Goal: Information Seeking & Learning: Check status

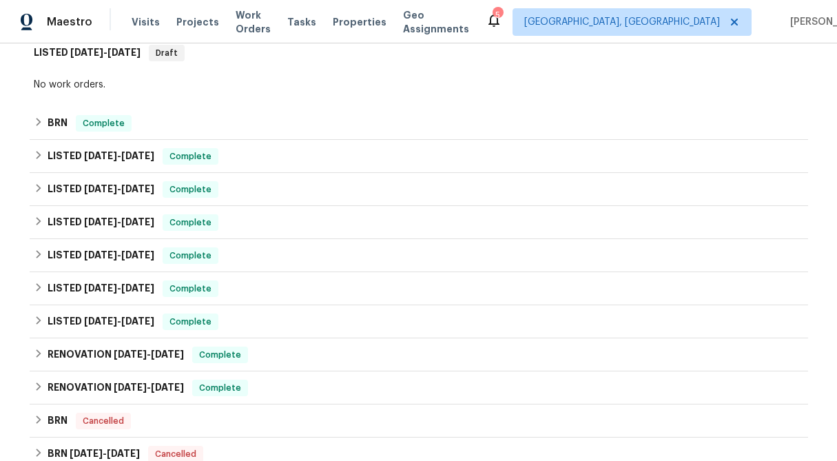
scroll to position [301, 0]
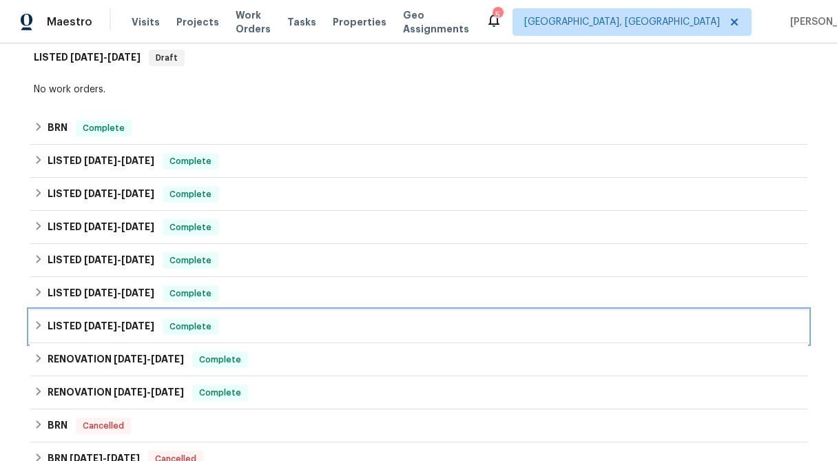
click at [36, 324] on icon at bounding box center [39, 325] width 10 height 10
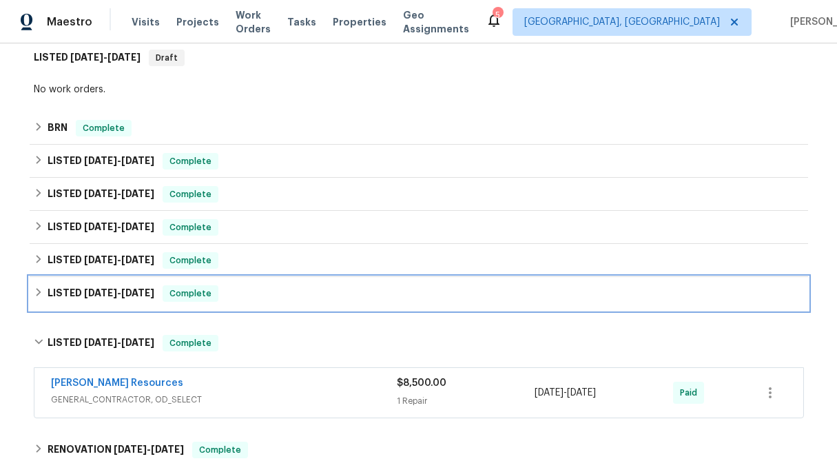
click at [37, 293] on icon at bounding box center [39, 292] width 10 height 10
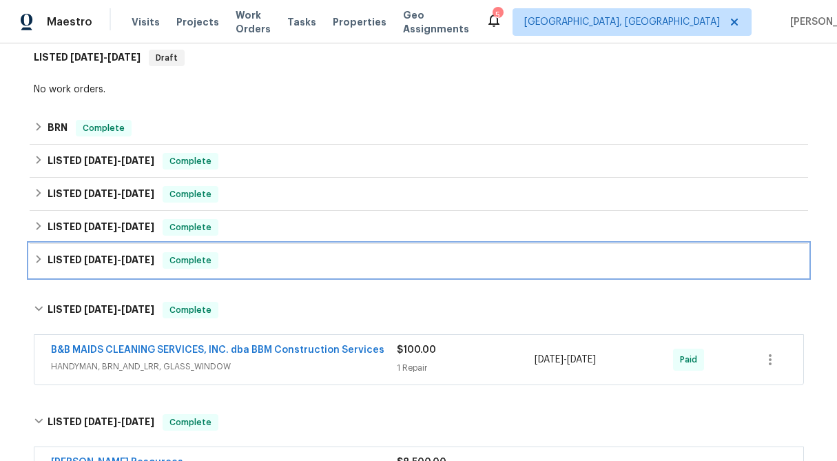
click at [37, 260] on icon at bounding box center [39, 259] width 10 height 10
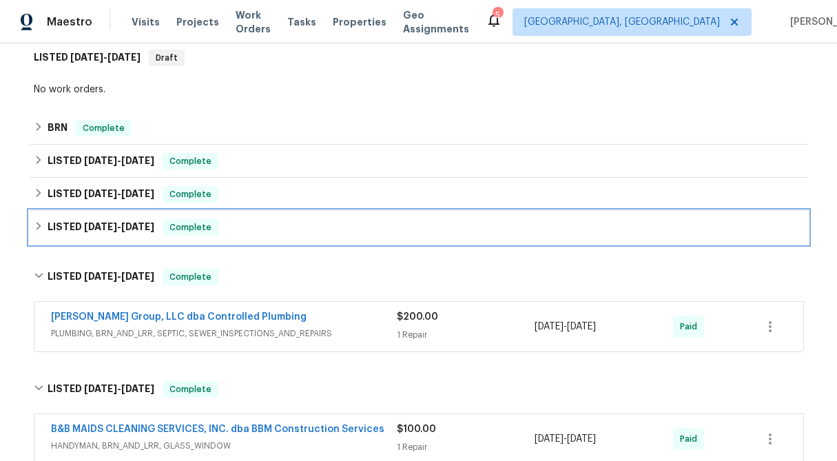
click at [34, 224] on icon at bounding box center [39, 226] width 10 height 10
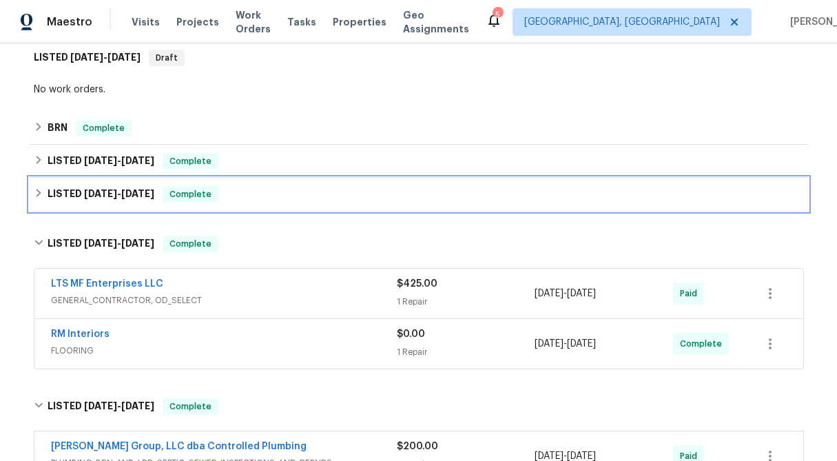
click at [34, 193] on icon at bounding box center [39, 193] width 10 height 10
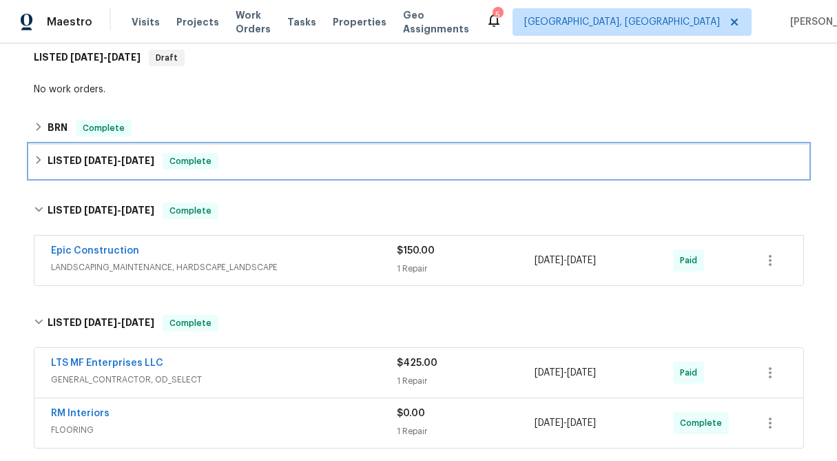
click at [32, 160] on div "LISTED [DATE] - [DATE] Complete" at bounding box center [419, 161] width 778 height 33
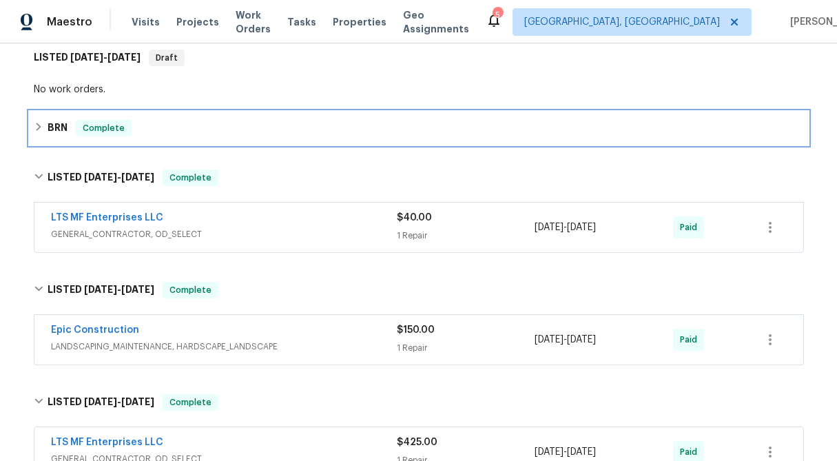
click at [37, 120] on div "BRN Complete" at bounding box center [419, 128] width 770 height 17
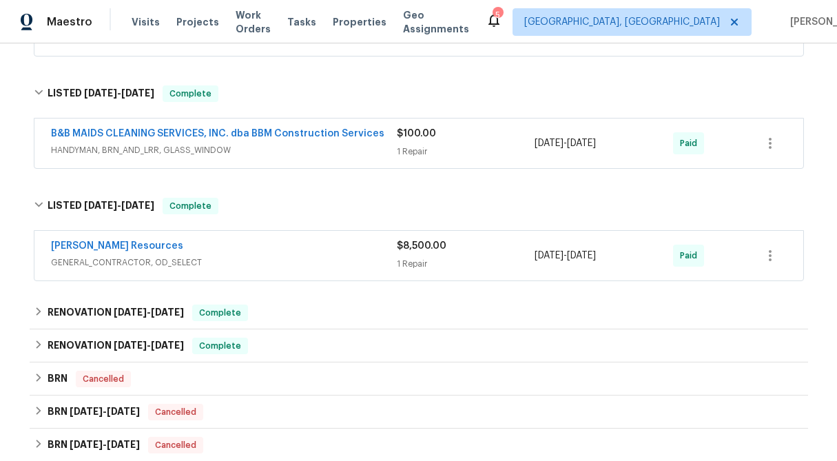
scroll to position [956, 0]
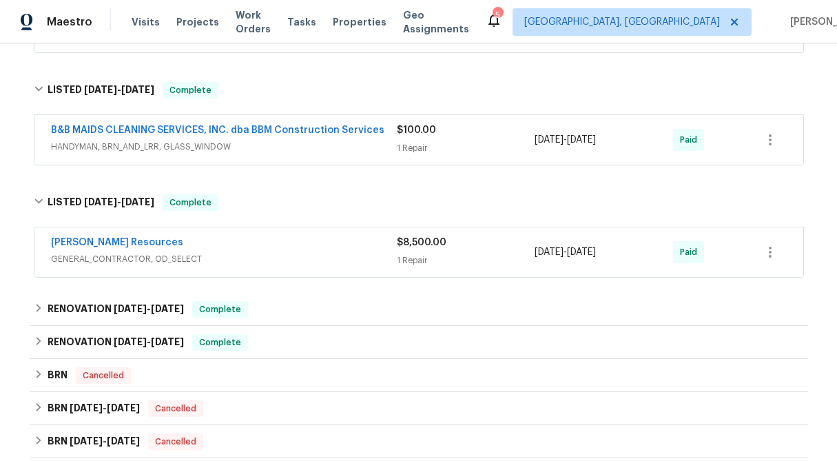
click at [436, 265] on div "1 Repair" at bounding box center [466, 260] width 138 height 14
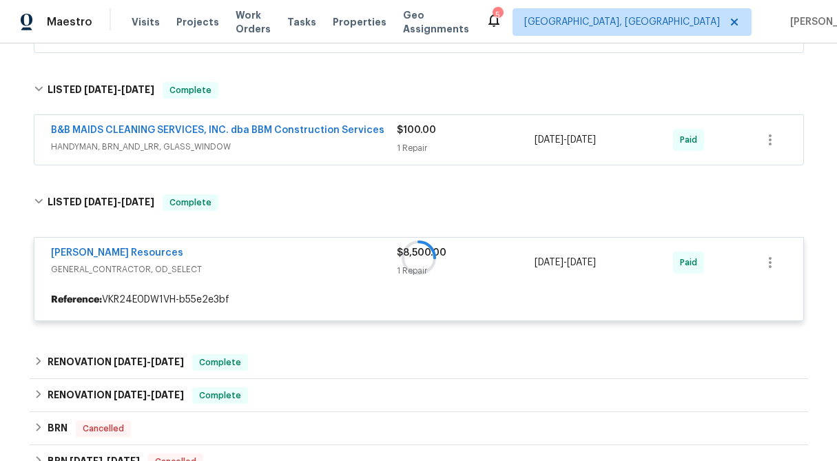
click at [419, 135] on div "$100.00" at bounding box center [466, 130] width 138 height 14
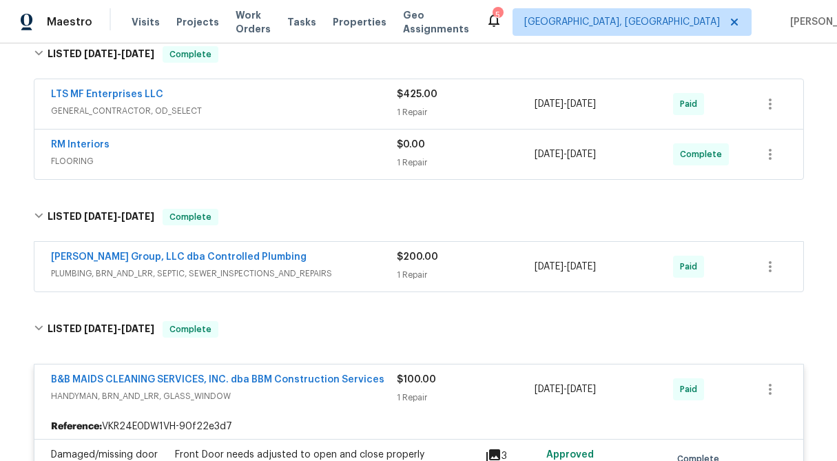
scroll to position [695, 0]
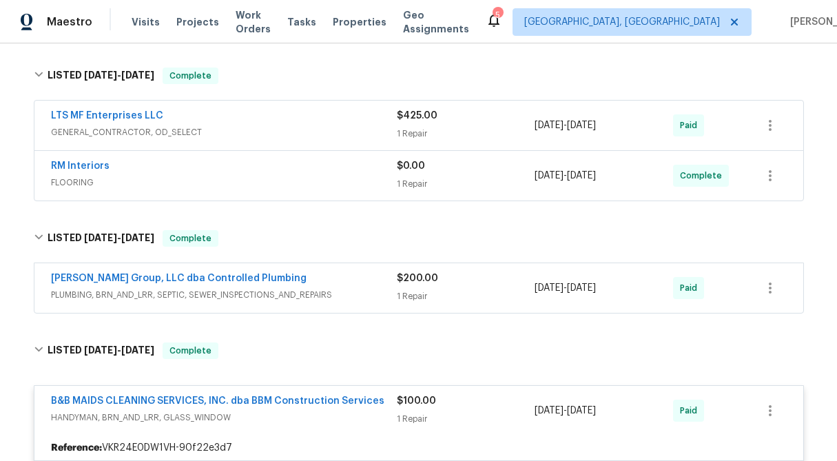
click at [434, 298] on div "1 Repair" at bounding box center [466, 296] width 138 height 14
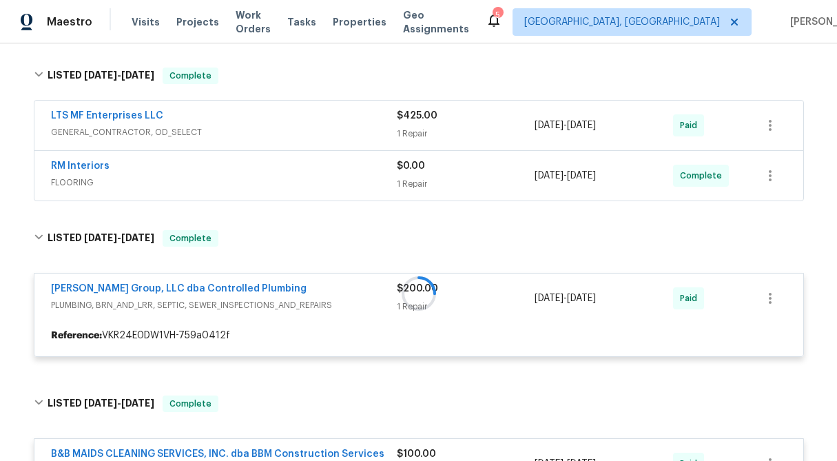
click at [417, 175] on div "$0.00 1 Repair" at bounding box center [466, 175] width 138 height 33
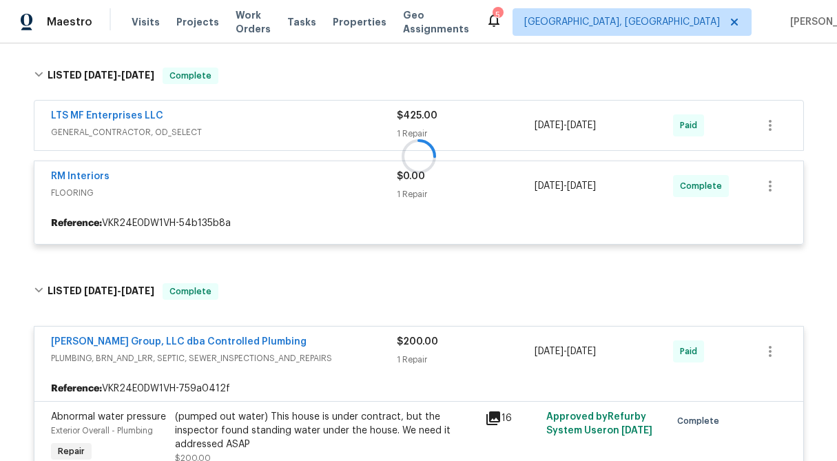
click at [417, 128] on div at bounding box center [419, 156] width 778 height 205
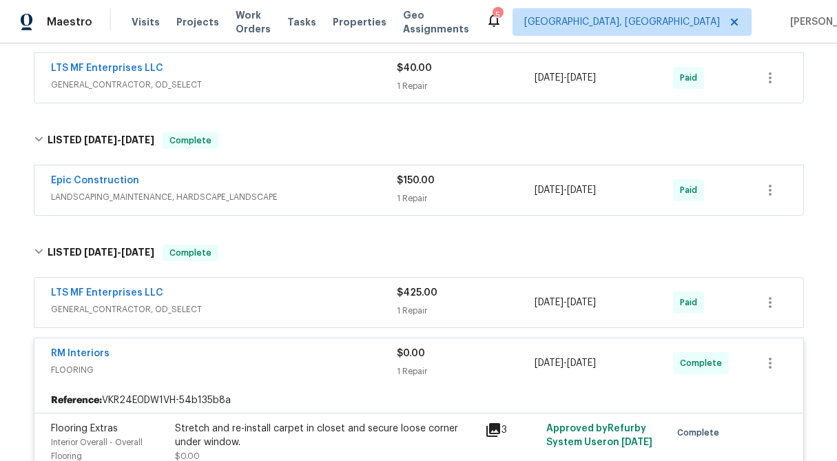
scroll to position [511, 0]
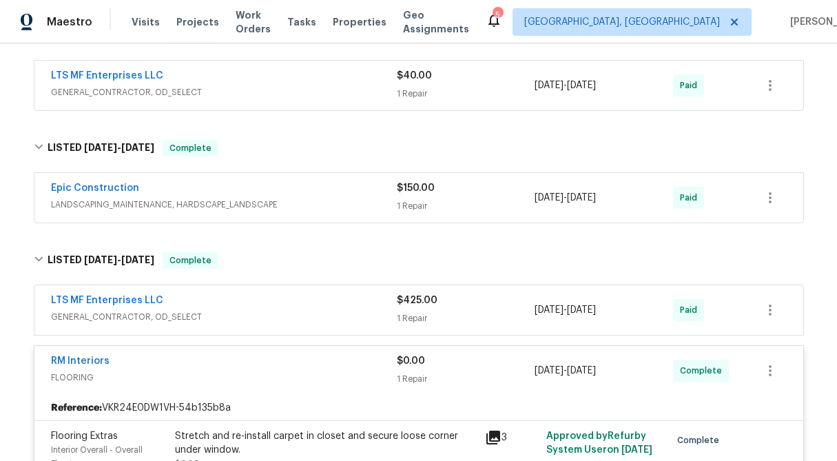
click at [424, 189] on span "$150.00" at bounding box center [416, 188] width 38 height 10
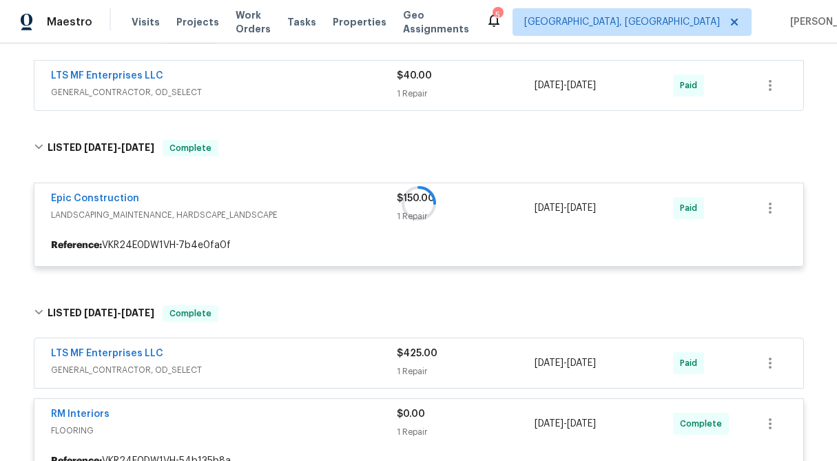
click at [416, 74] on span "$40.00" at bounding box center [414, 76] width 35 height 10
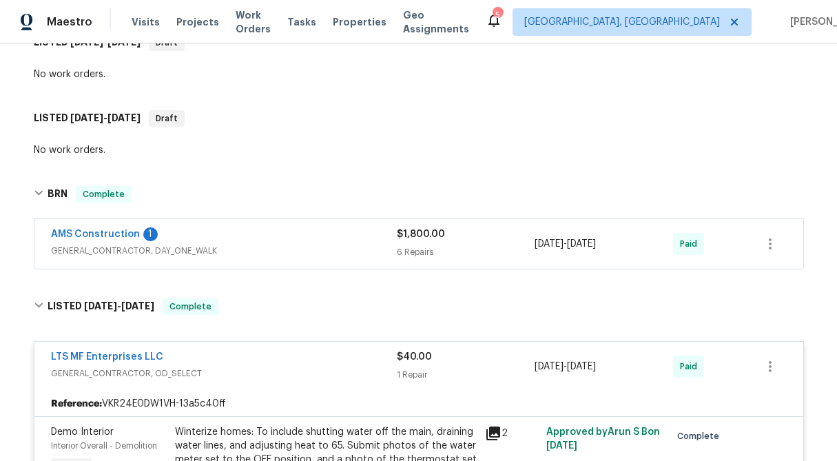
scroll to position [228, 0]
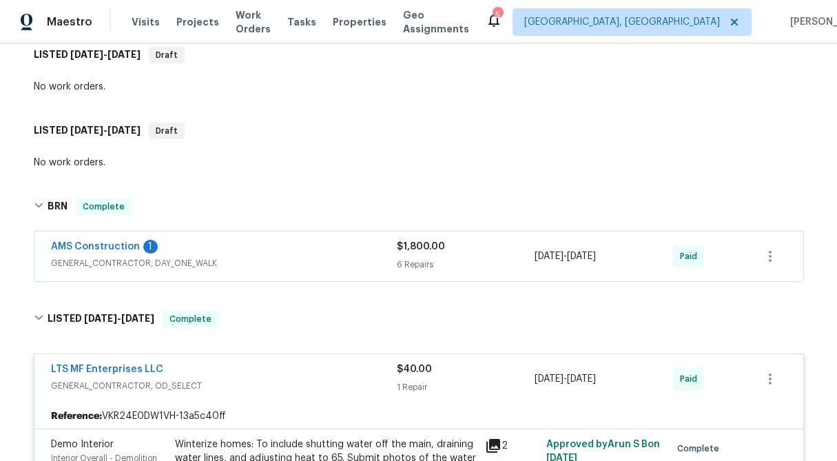
click at [440, 274] on div "AMS Construction 1 GENERAL_CONTRACTOR, DAY_ONE_WALK $1,800.00 6 Repairs [DATE] …" at bounding box center [418, 256] width 768 height 50
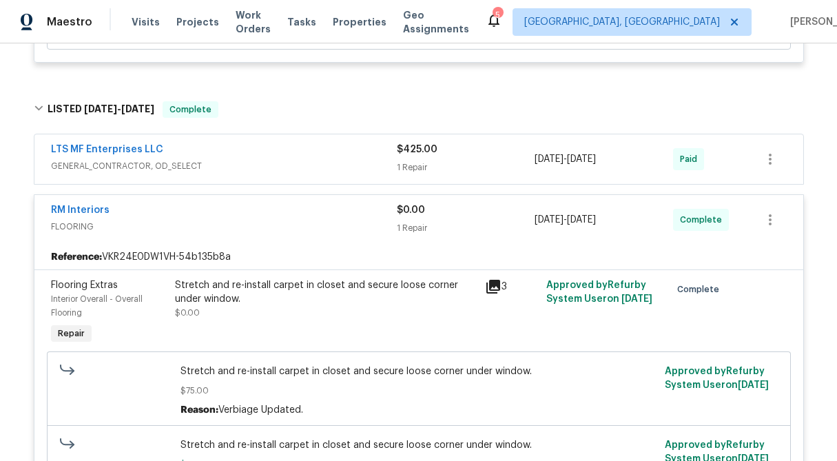
scroll to position [1069, 0]
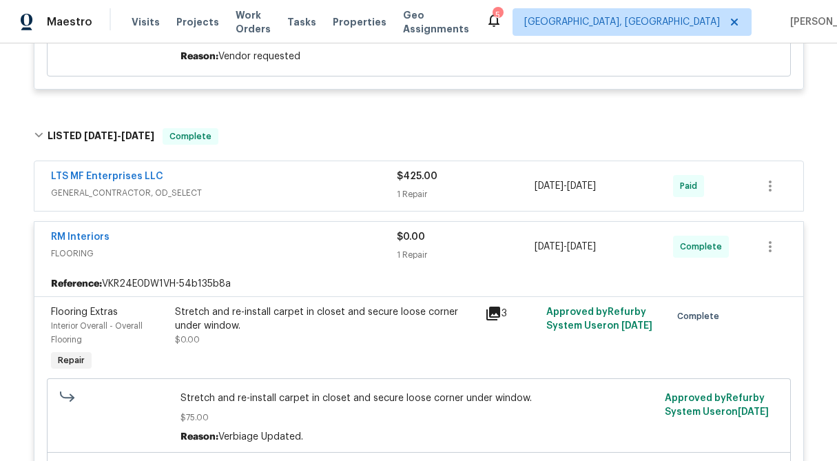
click at [421, 180] on span "$425.00" at bounding box center [417, 176] width 41 height 10
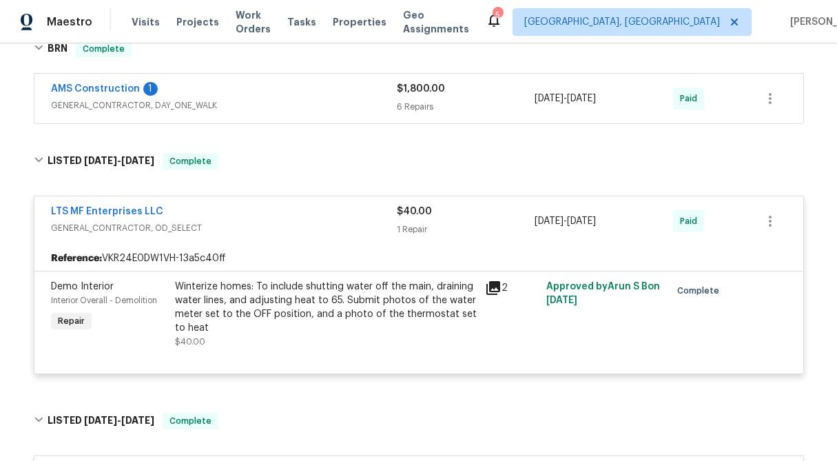
scroll to position [373, 0]
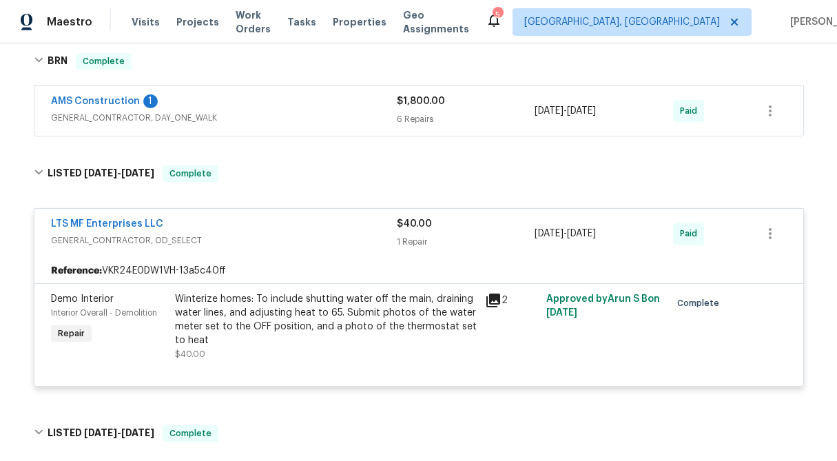
click at [422, 129] on div "AMS Construction 1 GENERAL_CONTRACTOR, DAY_ONE_WALK $1,800.00 6 Repairs [DATE] …" at bounding box center [418, 111] width 768 height 50
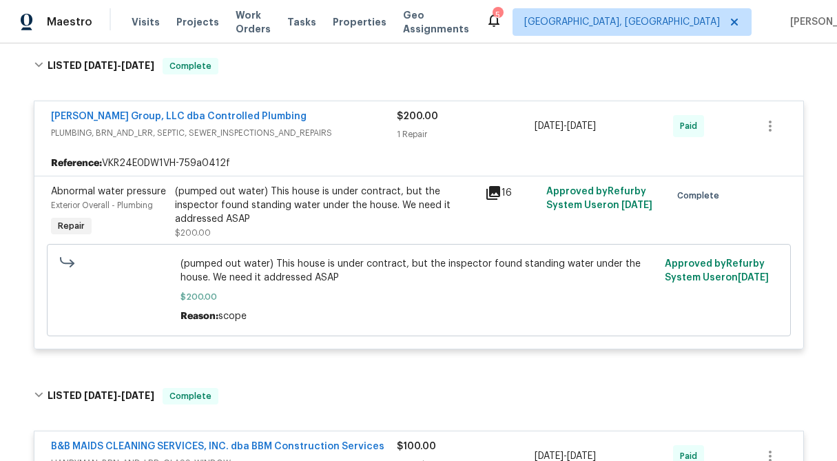
scroll to position [1888, 0]
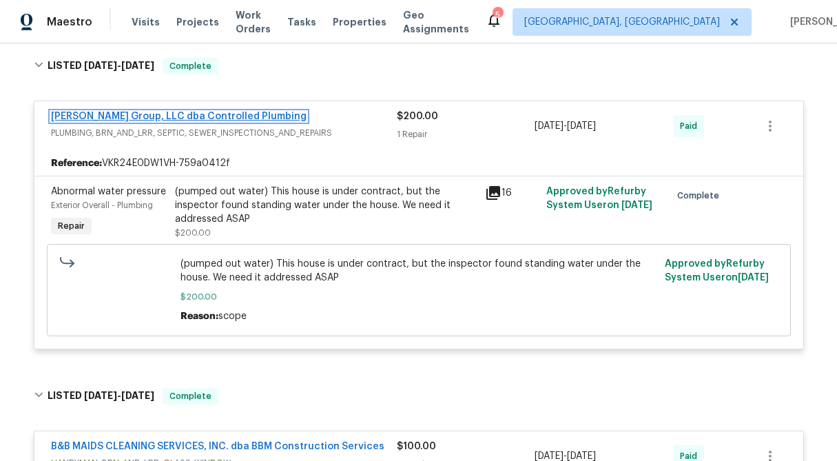
click at [165, 119] on link "[PERSON_NAME] Group, LLC dba Controlled Plumbing" at bounding box center [178, 117] width 255 height 10
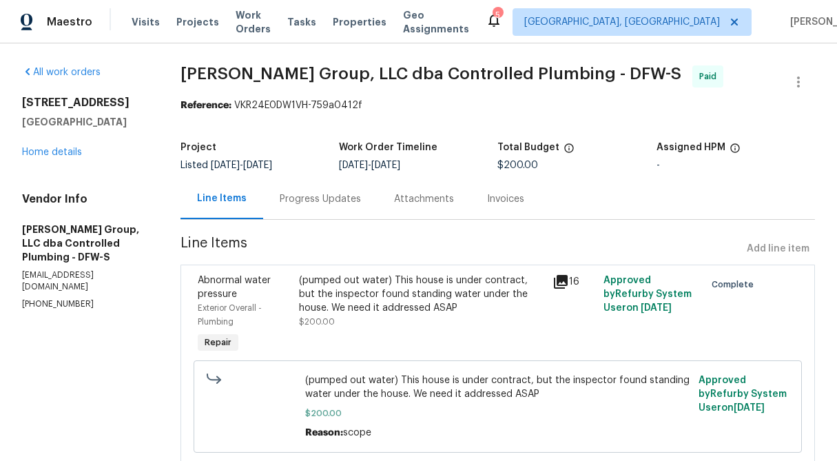
click at [342, 200] on div "Progress Updates" at bounding box center [320, 199] width 81 height 14
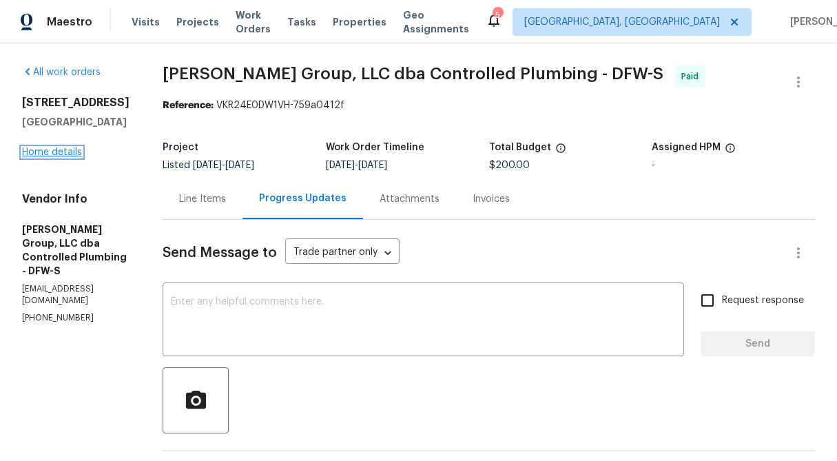
click at [64, 150] on link "Home details" at bounding box center [52, 152] width 60 height 10
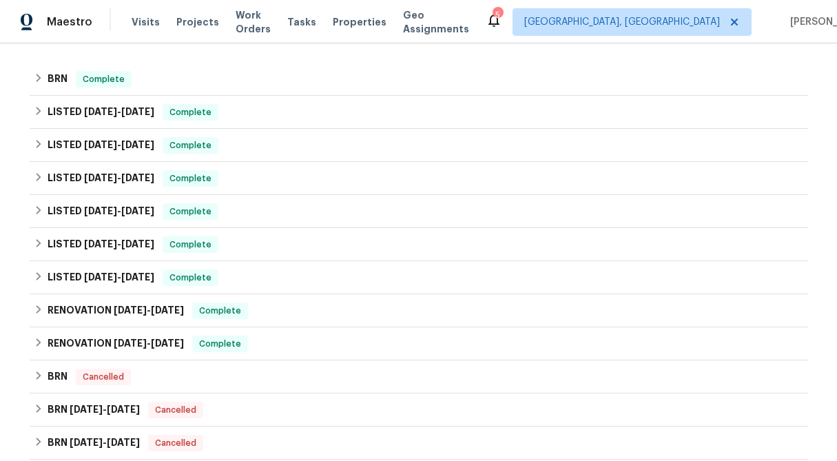
scroll to position [345, 0]
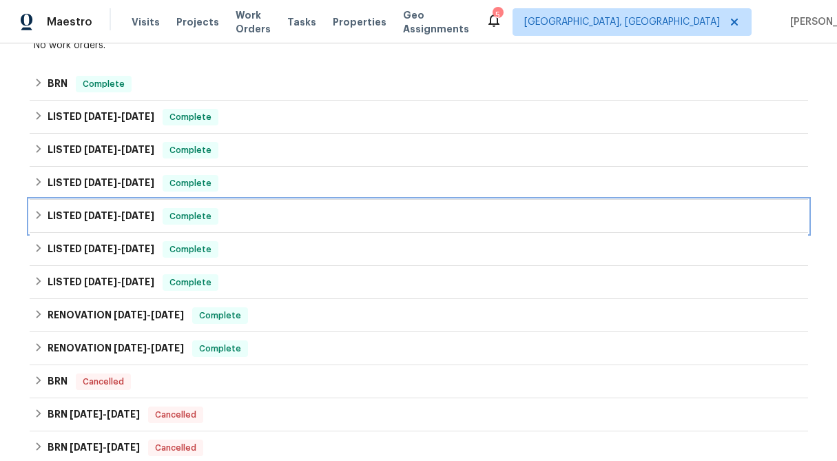
click at [32, 218] on div "LISTED [DATE] - [DATE] Complete" at bounding box center [419, 216] width 778 height 33
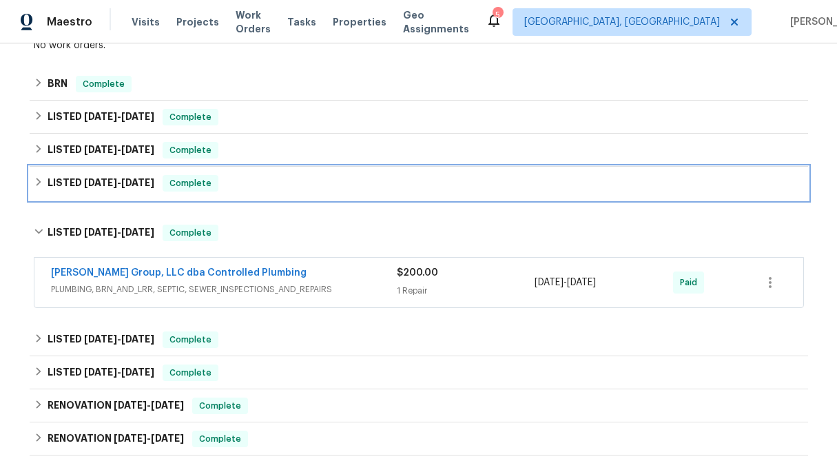
click at [39, 182] on icon at bounding box center [38, 182] width 5 height 8
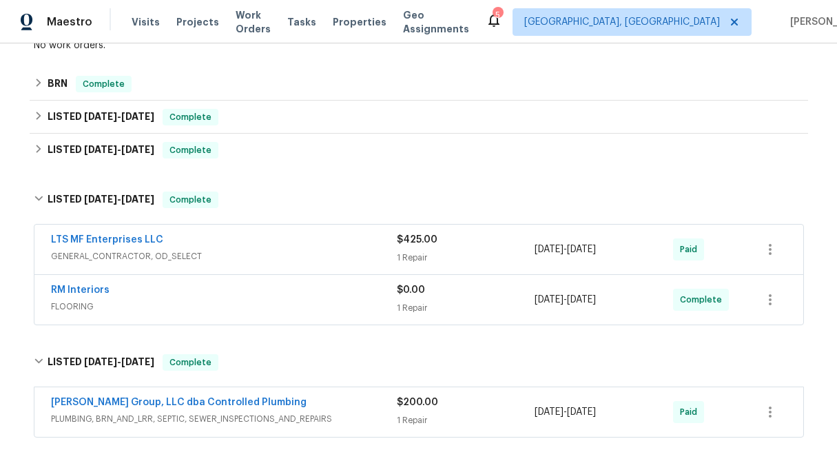
click at [416, 241] on span "$425.00" at bounding box center [417, 240] width 41 height 10
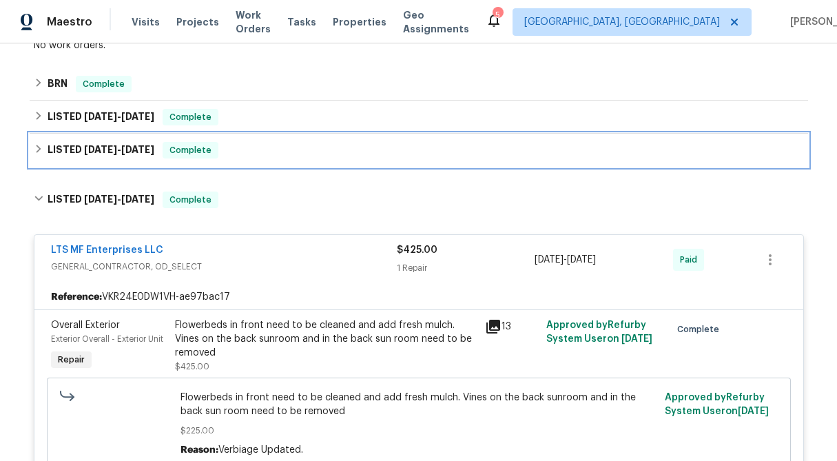
click at [39, 148] on icon at bounding box center [38, 149] width 5 height 8
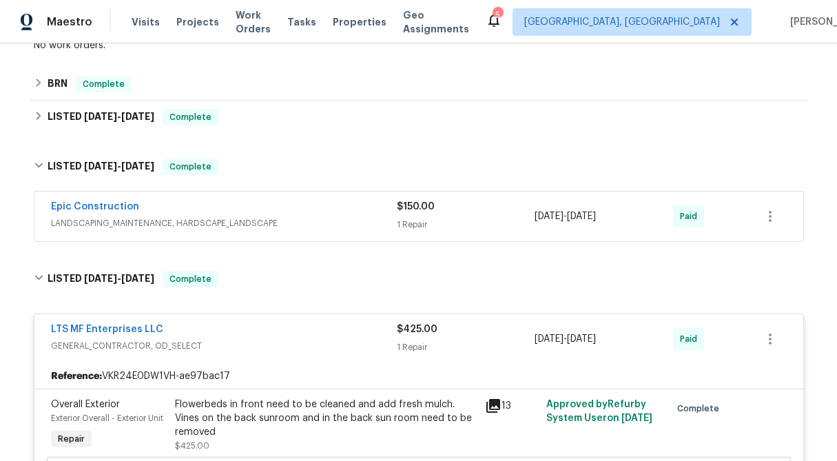
click at [423, 218] on div "1 Repair" at bounding box center [466, 225] width 138 height 14
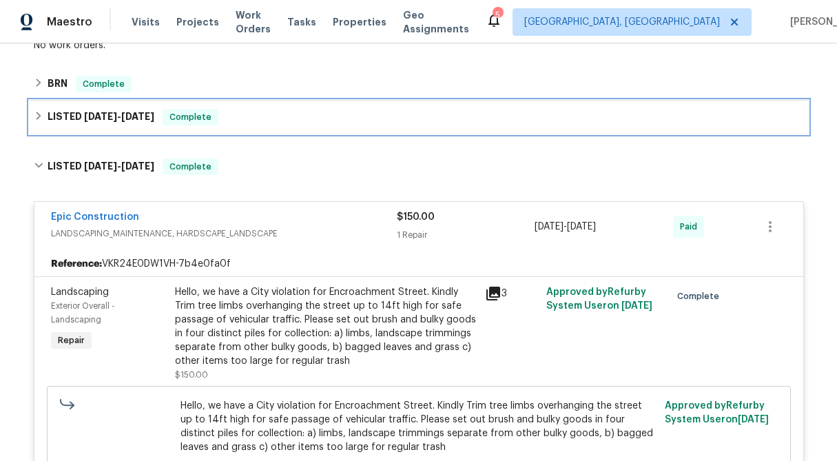
click at [34, 116] on icon at bounding box center [39, 116] width 10 height 10
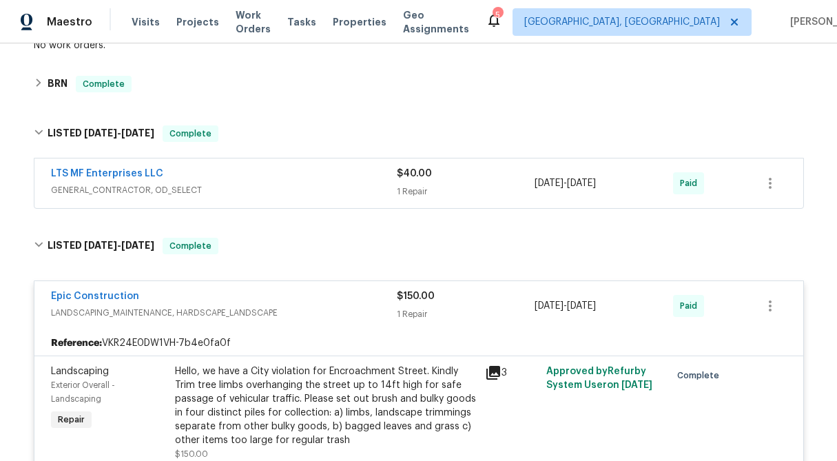
click at [424, 185] on div "1 Repair" at bounding box center [466, 192] width 138 height 14
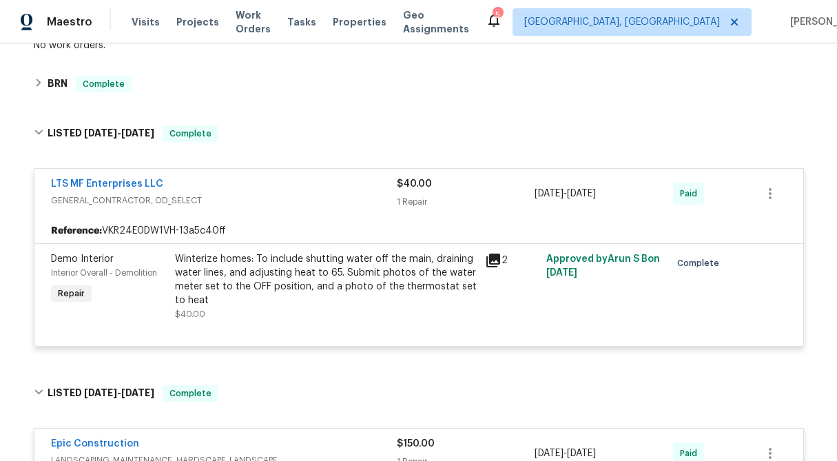
scroll to position [241, 0]
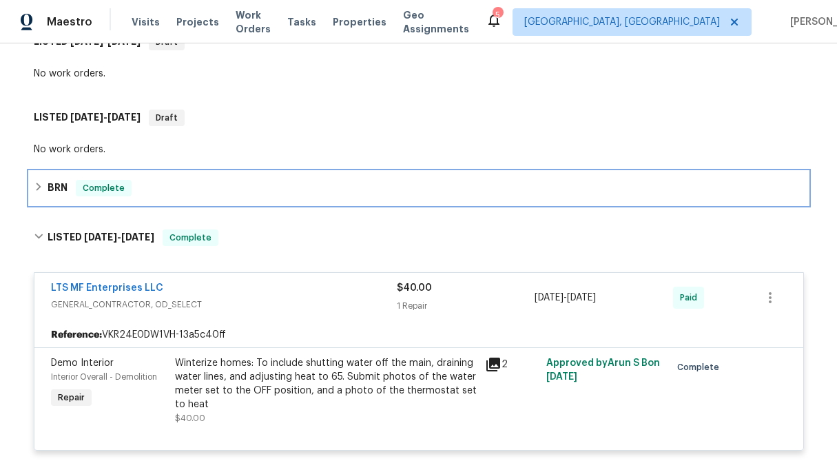
click at [34, 184] on icon at bounding box center [39, 187] width 10 height 10
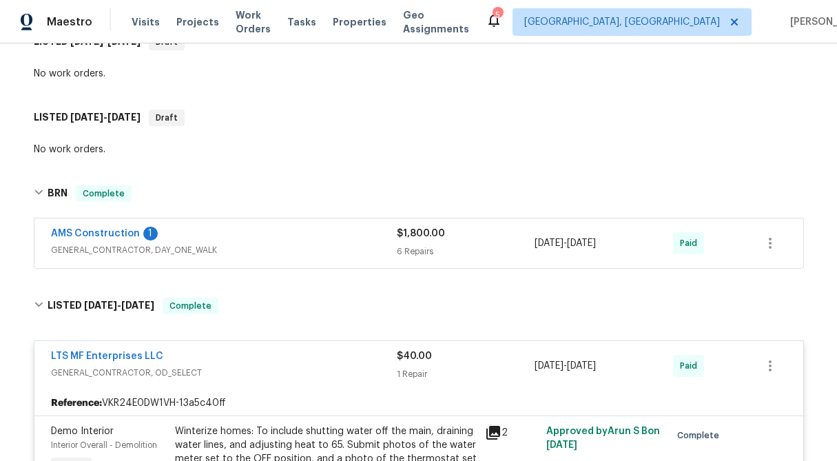
click at [410, 244] on div "6 Repairs" at bounding box center [466, 251] width 138 height 14
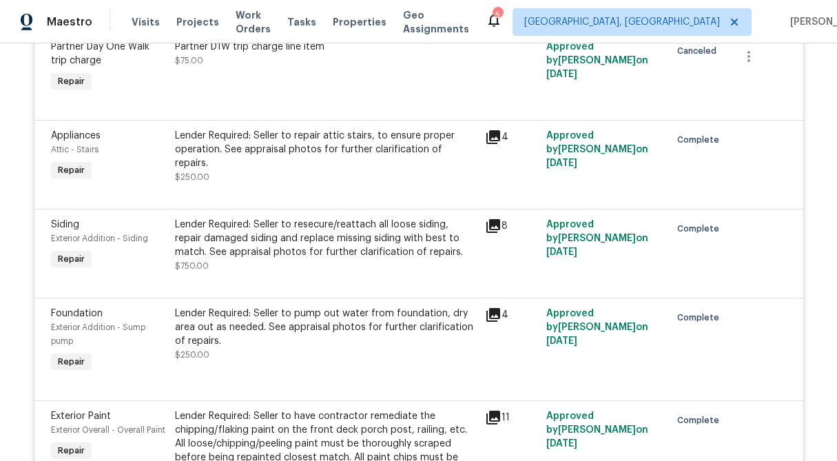
scroll to position [1082, 0]
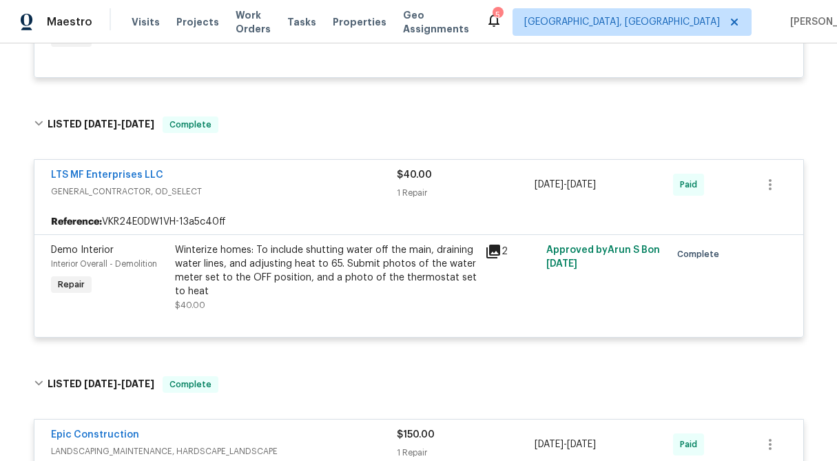
click at [409, 185] on div "$40.00 1 Repair" at bounding box center [466, 184] width 138 height 33
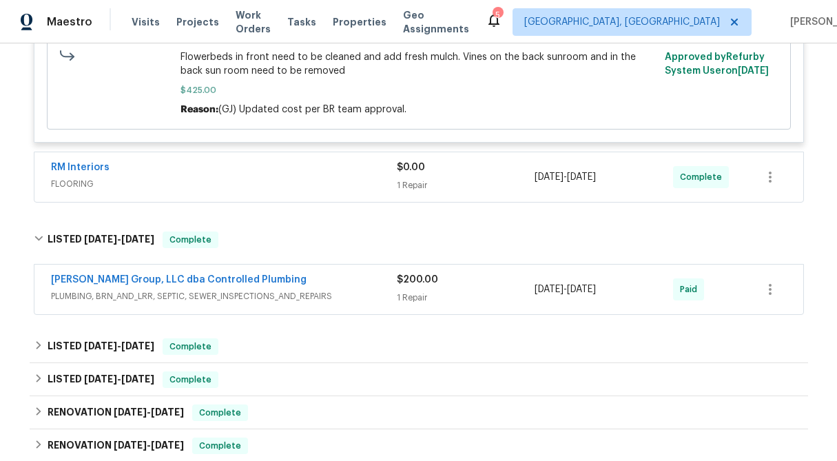
scroll to position [1947, 0]
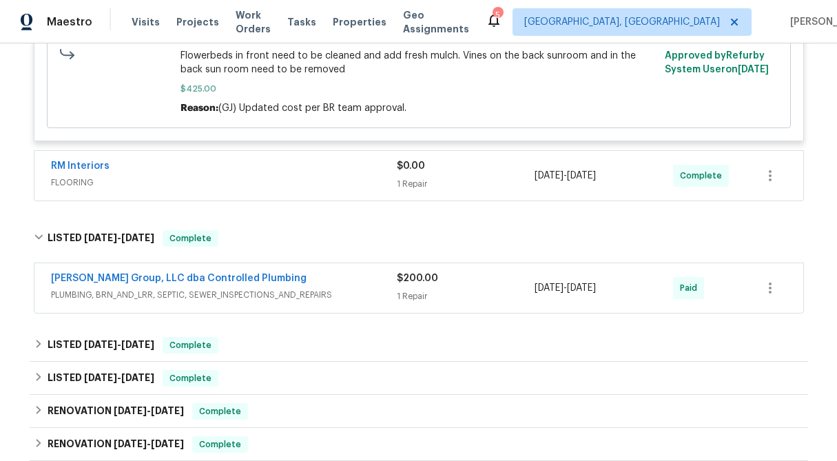
click at [443, 313] on div "[PERSON_NAME] Group, LLC dba Controlled Plumbing PLUMBING, BRN_AND_LRR, SEPTIC,…" at bounding box center [418, 288] width 768 height 50
click at [426, 296] on div "1 Repair" at bounding box center [466, 296] width 138 height 14
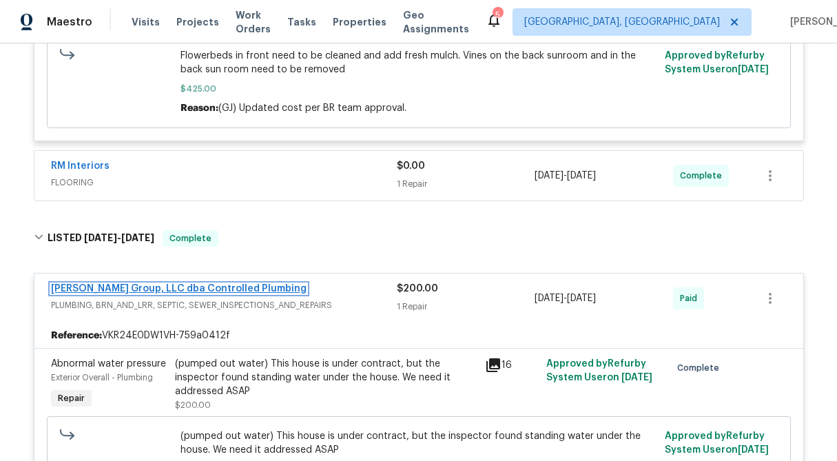
click at [147, 289] on link "[PERSON_NAME] Group, LLC dba Controlled Plumbing" at bounding box center [178, 289] width 255 height 10
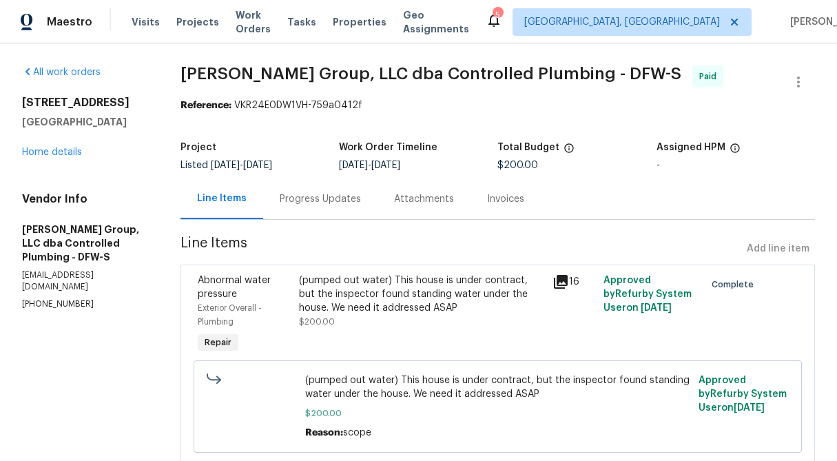
click at [332, 203] on div "Progress Updates" at bounding box center [320, 199] width 81 height 14
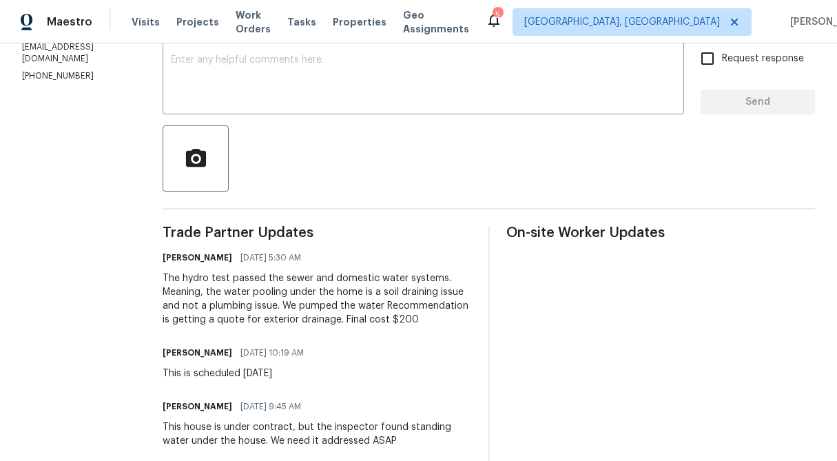
scroll to position [246, 0]
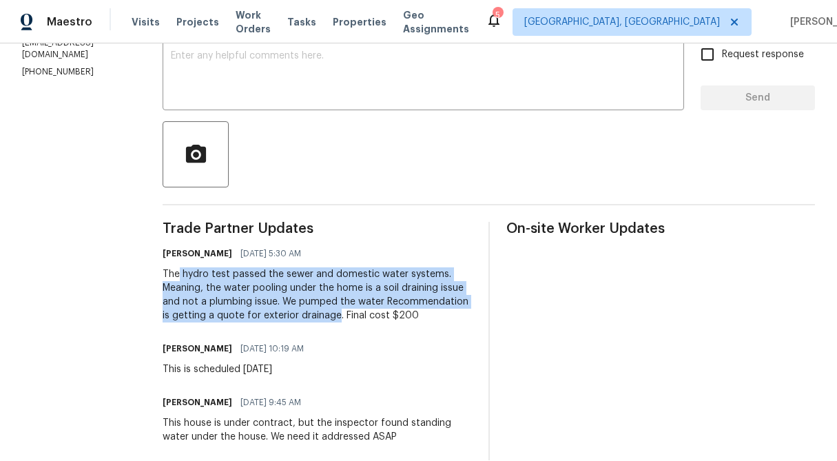
drag, startPoint x: 213, startPoint y: 275, endPoint x: 452, endPoint y: 316, distance: 242.4
click at [452, 316] on div "The hydro test passed the sewer and domestic water systems. Meaning, the water …" at bounding box center [317, 294] width 309 height 55
copy div "hydro test passed the sewer and domestic water systems. Meaning, the water pool…"
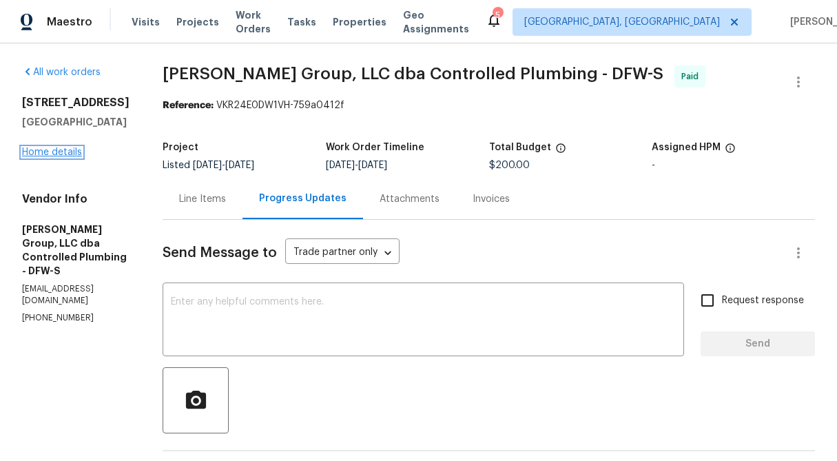
click at [57, 149] on link "Home details" at bounding box center [52, 152] width 60 height 10
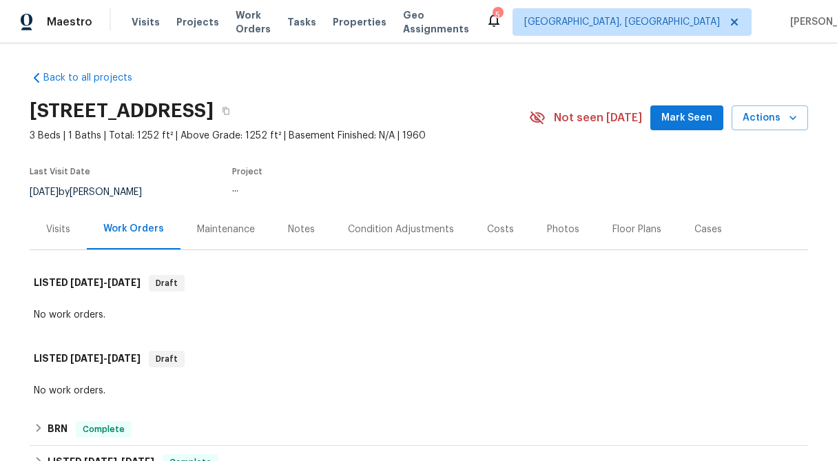
scroll to position [158, 0]
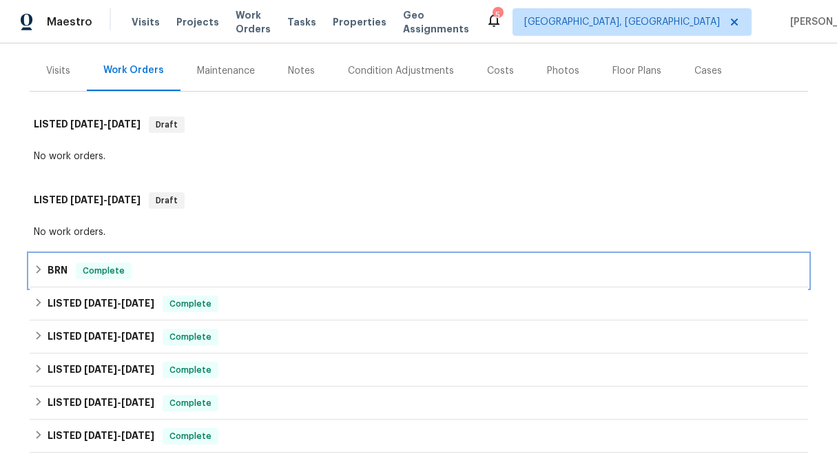
click at [35, 274] on div "BRN Complete" at bounding box center [419, 270] width 770 height 17
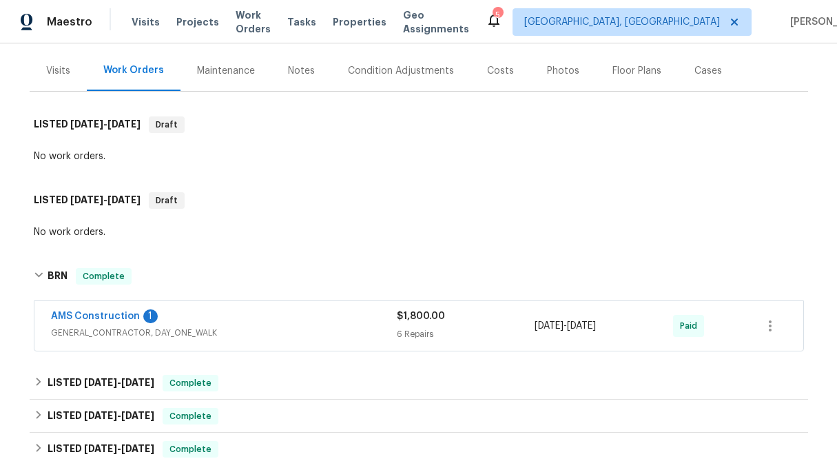
click at [408, 330] on div "6 Repairs" at bounding box center [466, 334] width 138 height 14
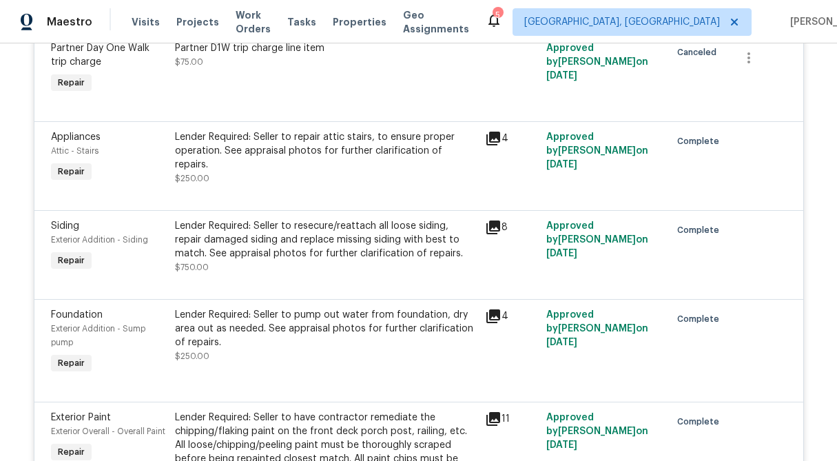
scroll to position [523, 0]
